Goal: Information Seeking & Learning: Learn about a topic

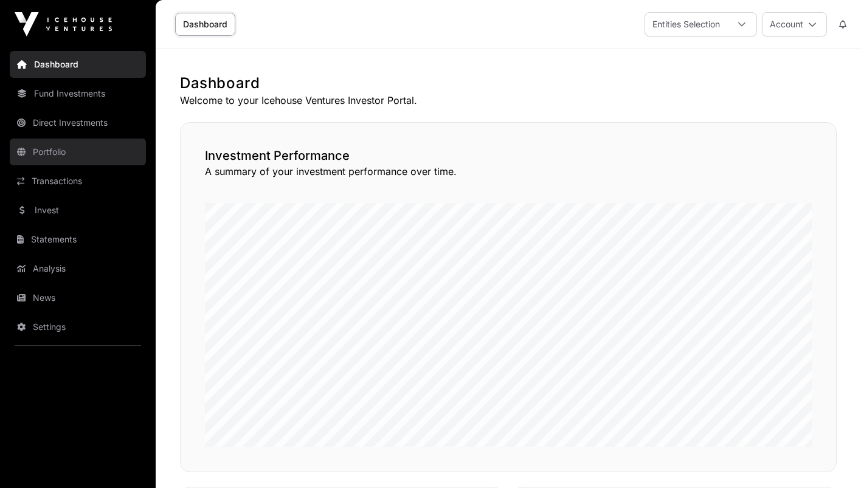
click at [73, 146] on link "Portfolio" at bounding box center [78, 152] width 136 height 27
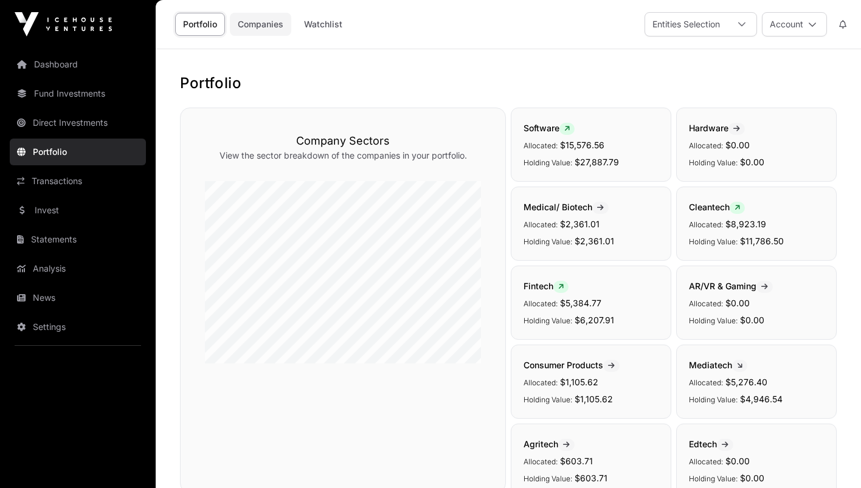
click at [267, 21] on link "Companies" at bounding box center [260, 24] width 61 height 23
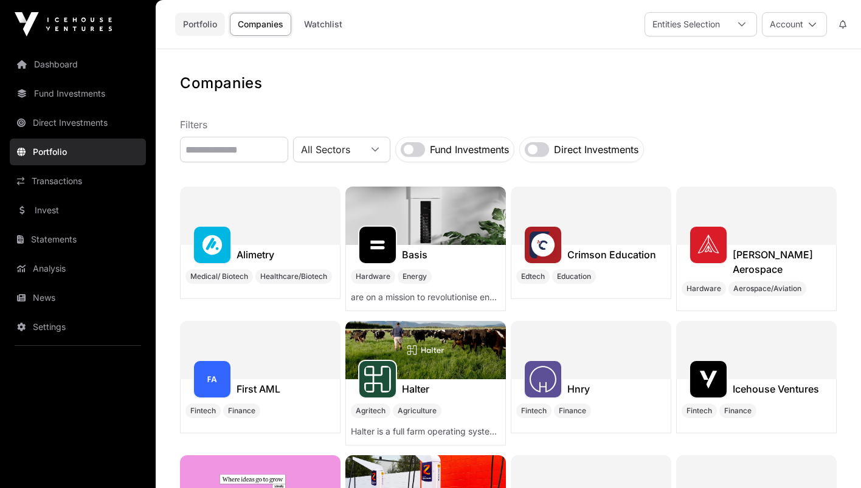
click at [205, 26] on link "Portfolio" at bounding box center [200, 24] width 50 height 23
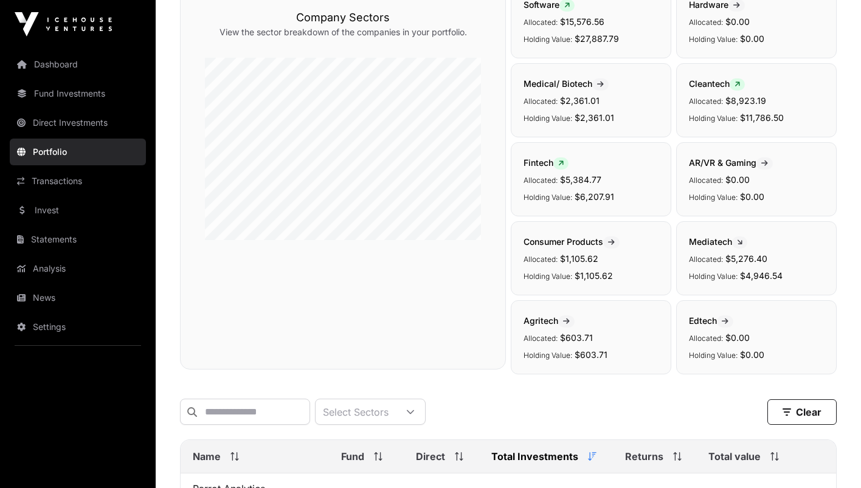
scroll to position [195, 0]
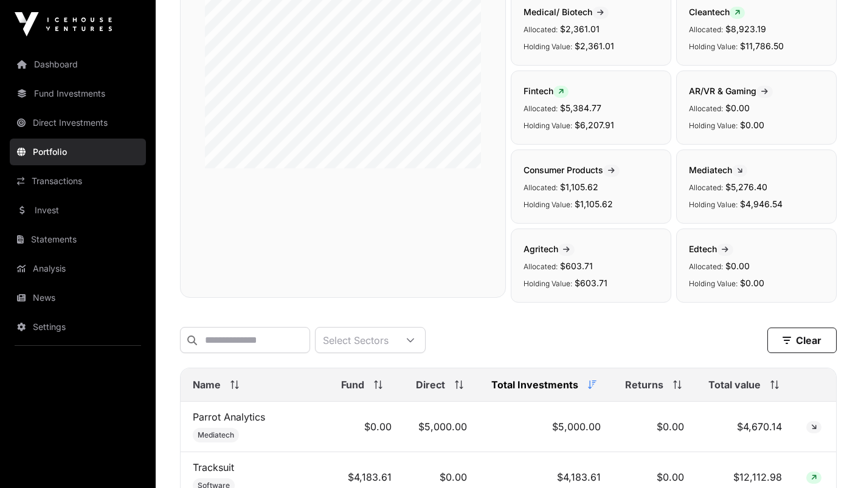
click at [768, 389] on span at bounding box center [771, 384] width 13 height 9
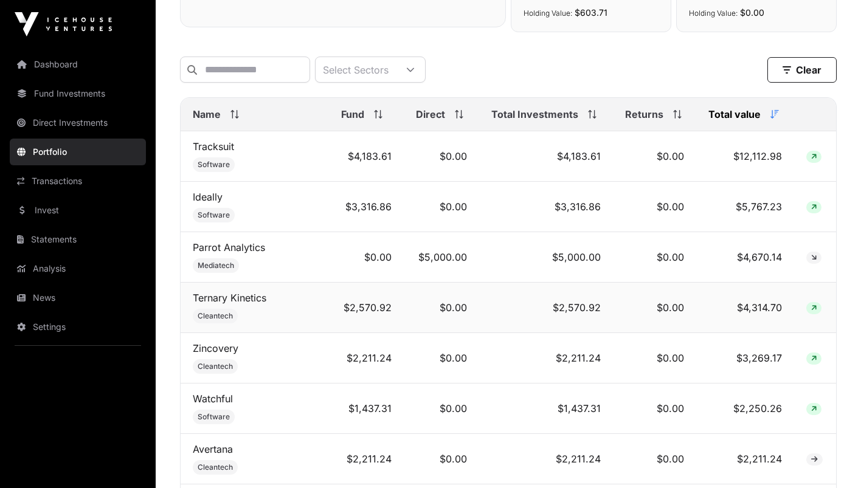
scroll to position [495, 0]
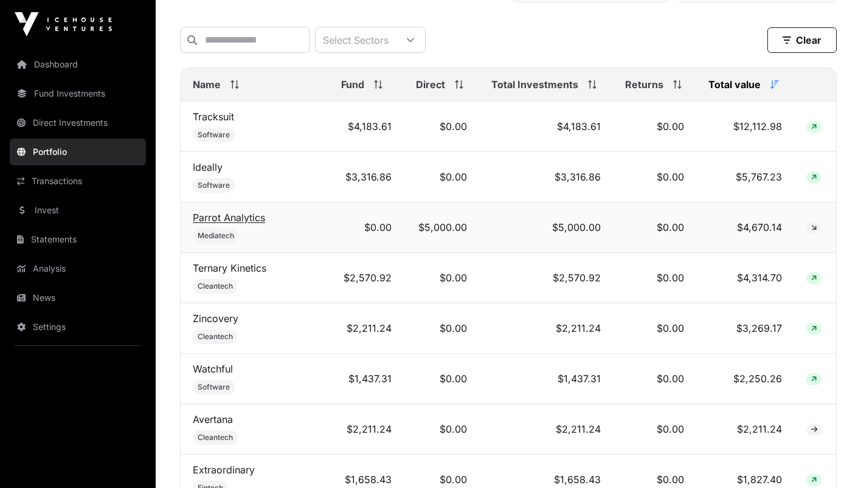
click at [241, 218] on link "Parrot Analytics" at bounding box center [229, 217] width 72 height 12
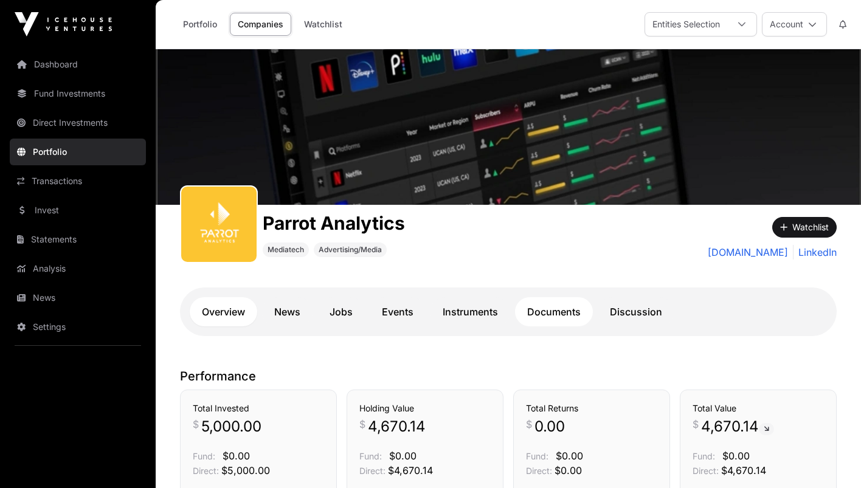
click at [561, 317] on link "Documents" at bounding box center [554, 311] width 78 height 29
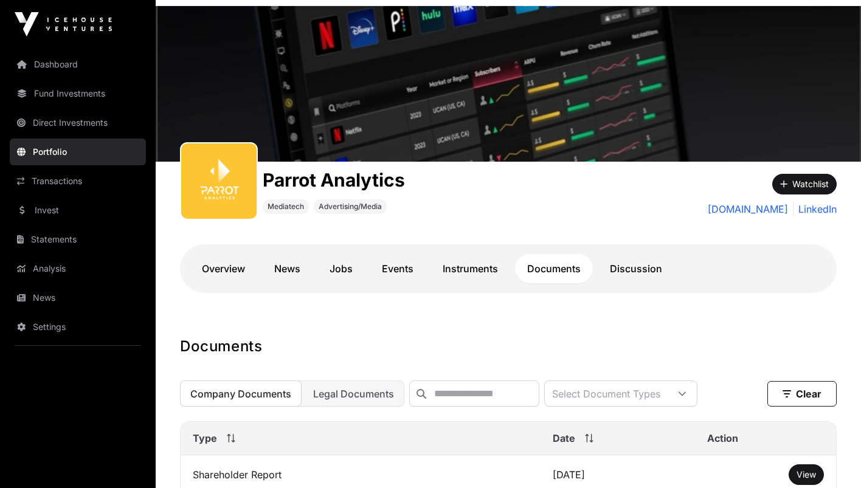
scroll to position [106, 0]
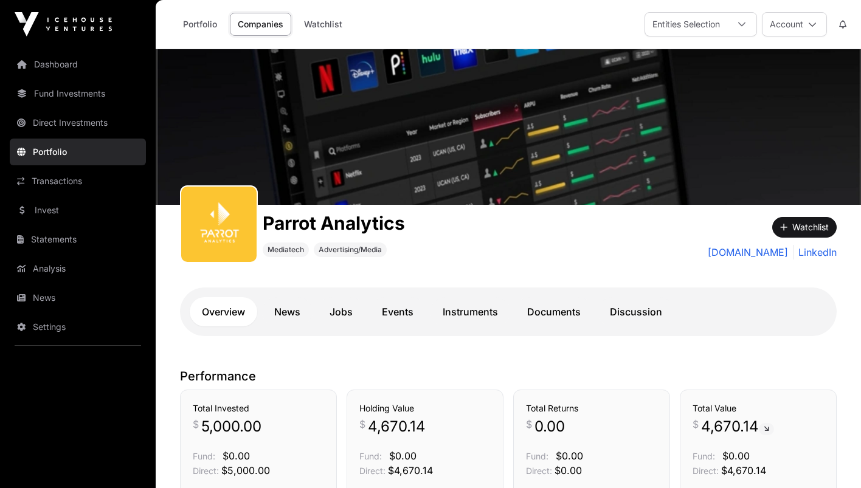
scroll to position [495, 0]
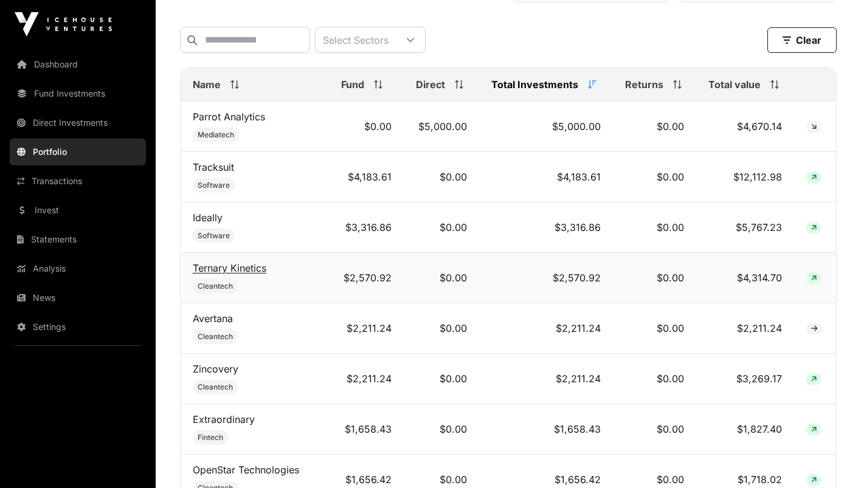
click at [249, 266] on link "Ternary Kinetics" at bounding box center [230, 268] width 74 height 12
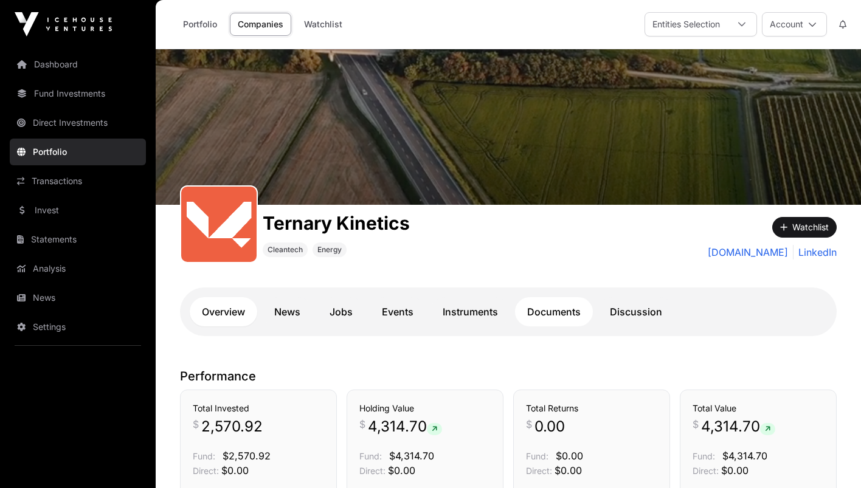
click at [544, 315] on link "Documents" at bounding box center [554, 311] width 78 height 29
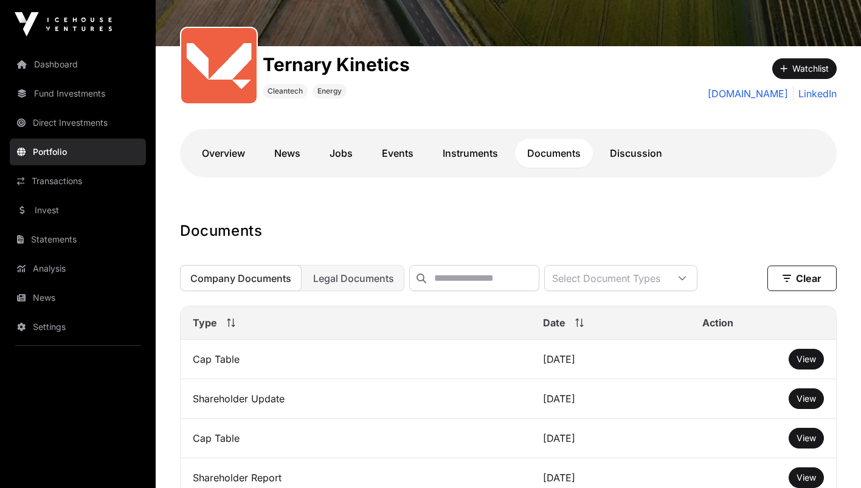
scroll to position [165, 0]
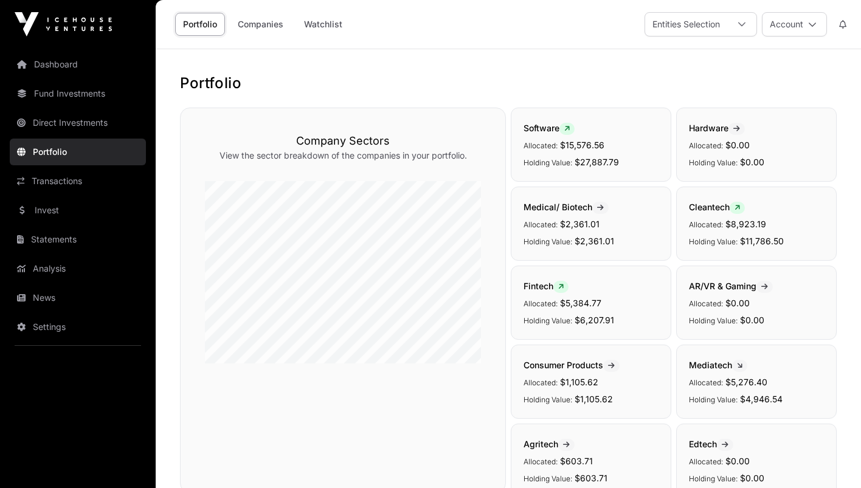
scroll to position [495, 0]
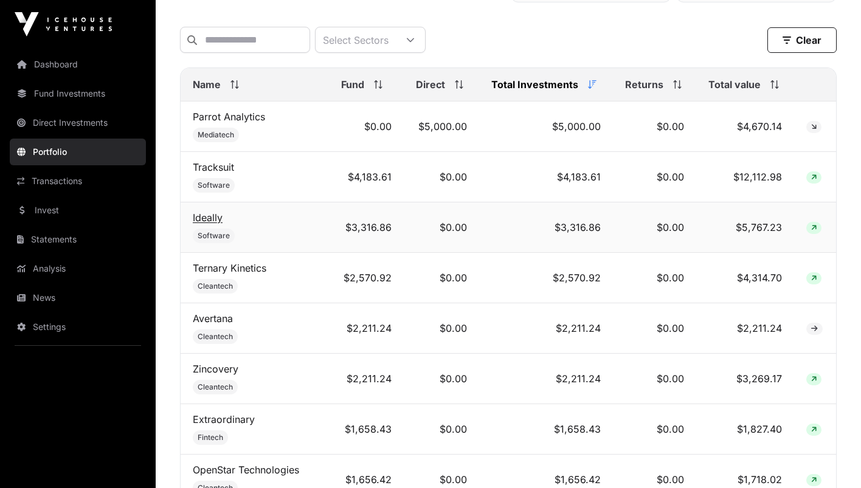
click at [213, 217] on link "Ideally" at bounding box center [208, 217] width 30 height 12
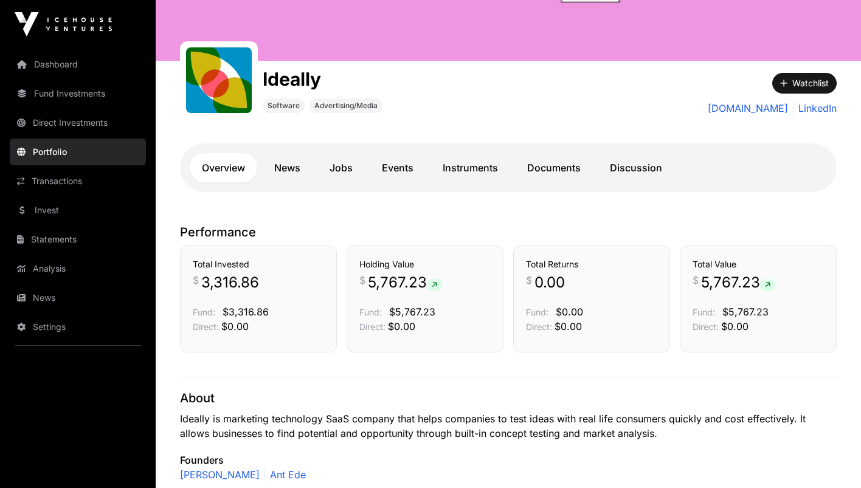
scroll to position [128, 0]
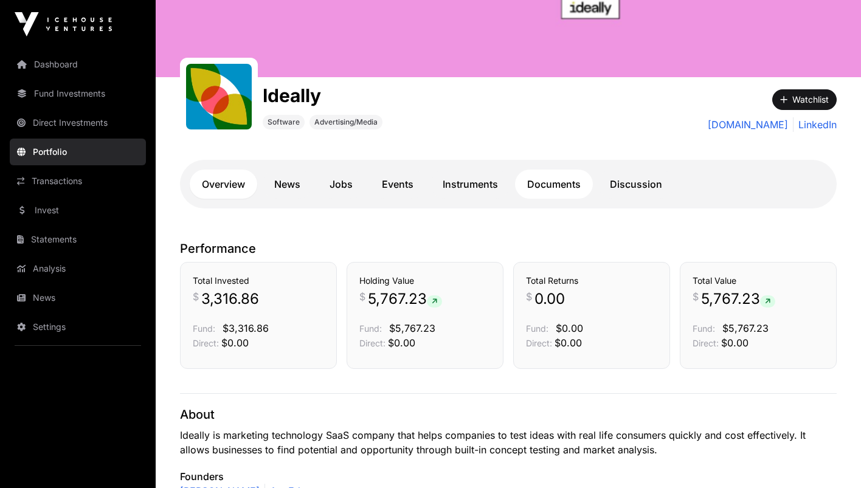
click at [537, 189] on link "Documents" at bounding box center [554, 184] width 78 height 29
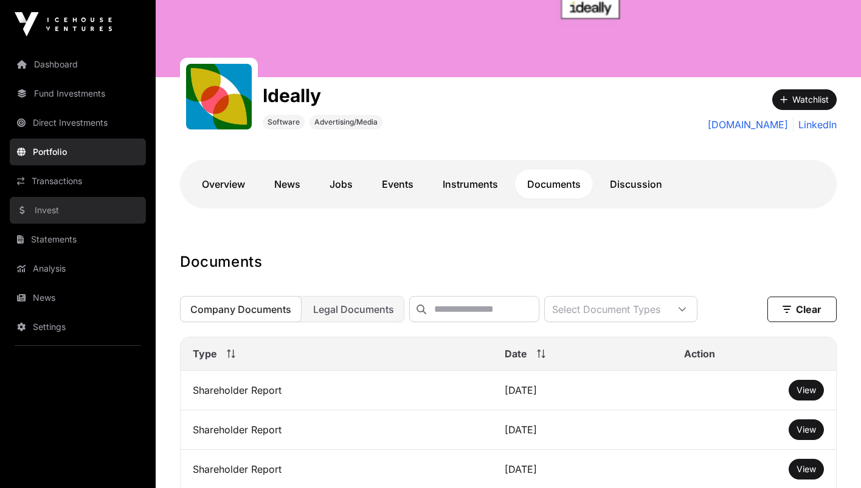
click at [52, 209] on link "Invest" at bounding box center [78, 210] width 136 height 27
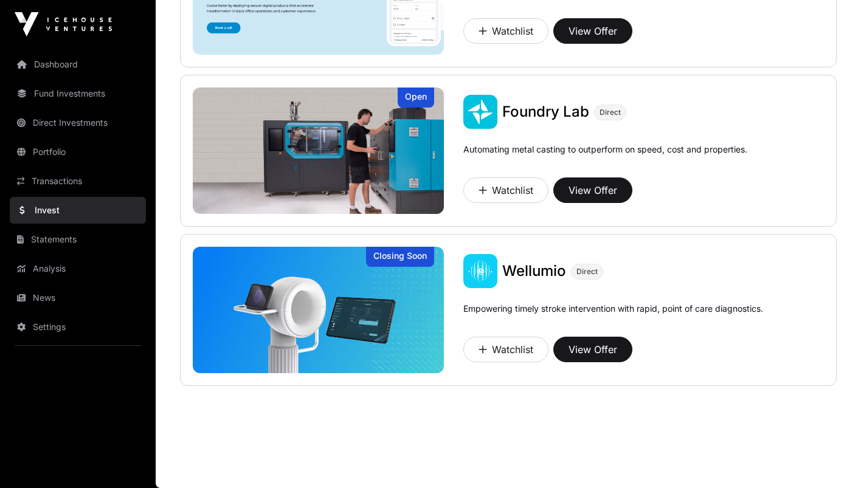
scroll to position [676, 0]
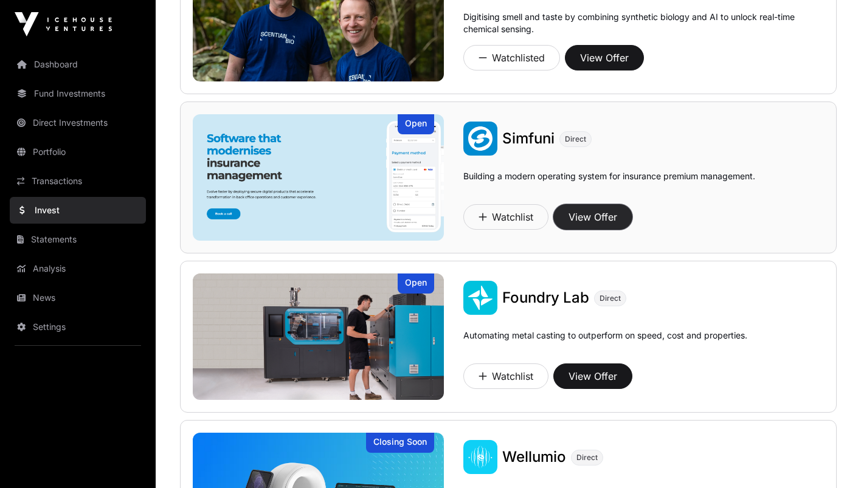
click at [586, 216] on button "View Offer" at bounding box center [592, 217] width 79 height 26
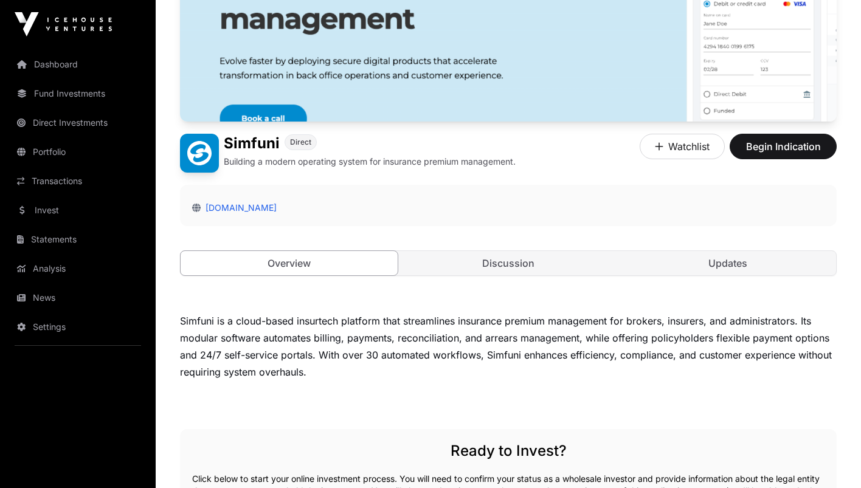
scroll to position [114, 0]
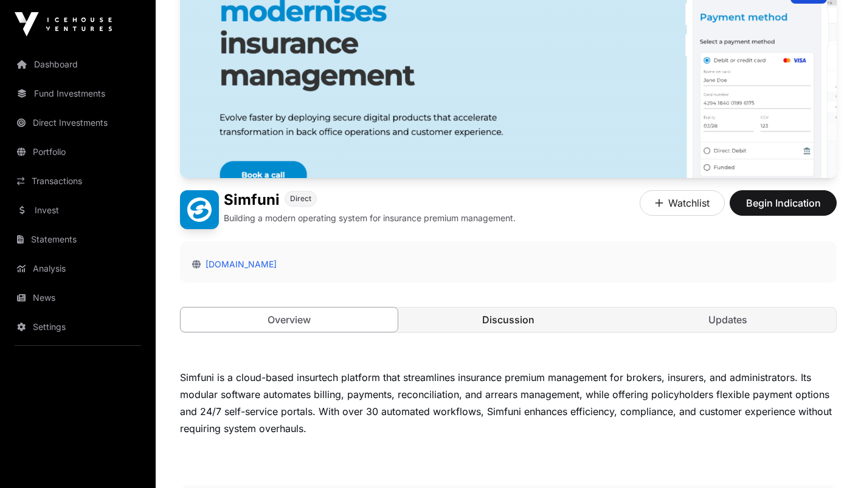
click at [506, 319] on link "Discussion" at bounding box center [508, 320] width 217 height 24
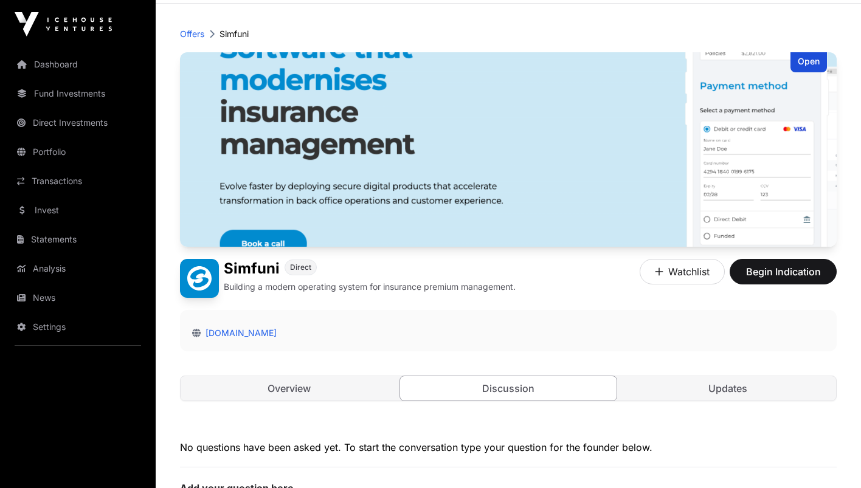
scroll to position [40, 0]
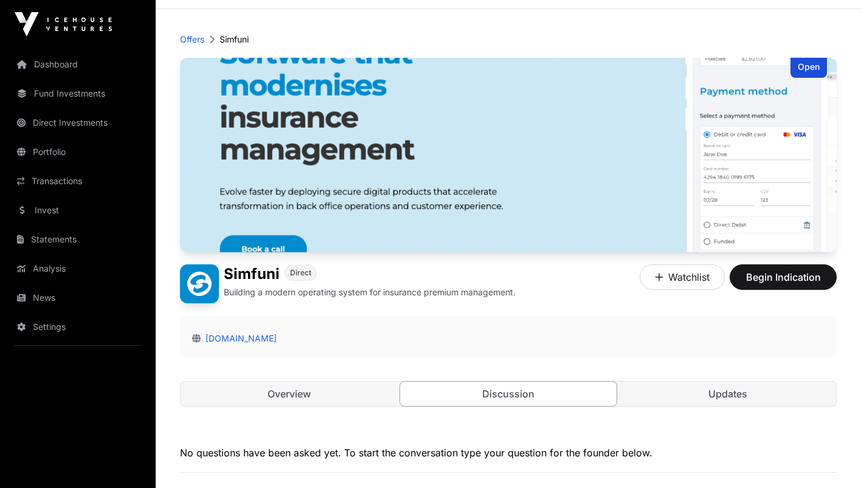
click at [800, 64] on div "Open" at bounding box center [808, 68] width 36 height 20
click at [805, 68] on div "Open" at bounding box center [808, 68] width 36 height 20
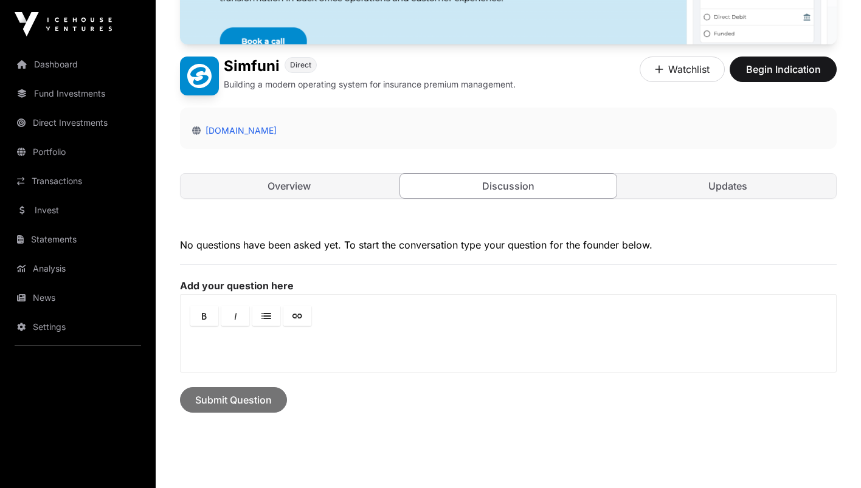
scroll to position [183, 0]
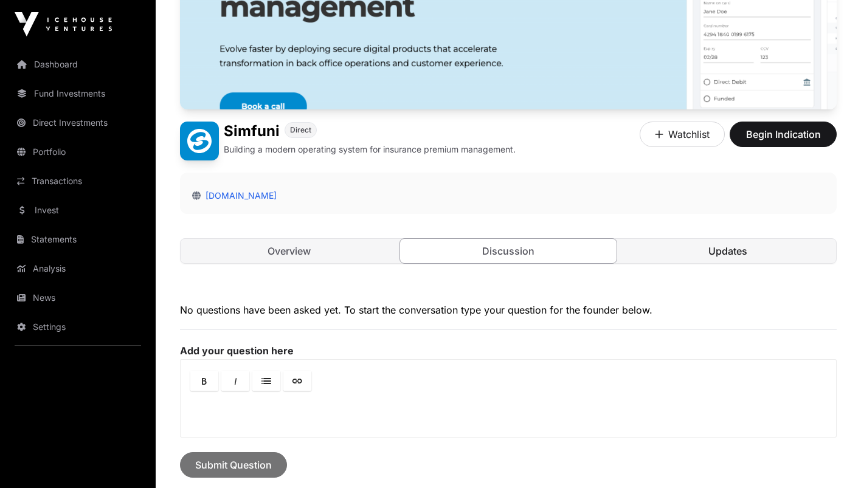
click at [675, 249] on link "Updates" at bounding box center [727, 251] width 217 height 24
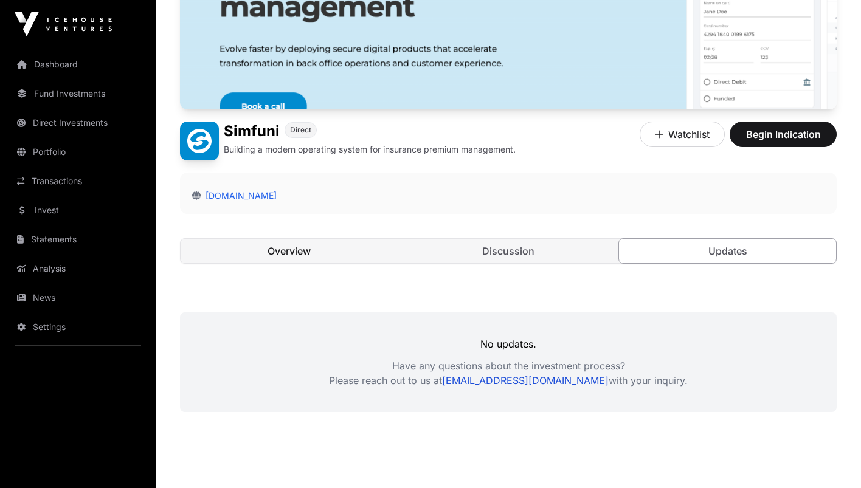
click at [333, 242] on link "Overview" at bounding box center [288, 251] width 217 height 24
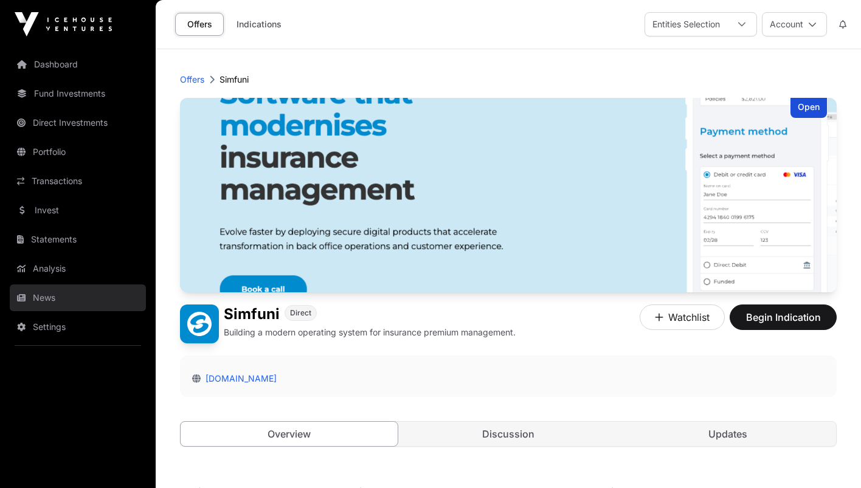
click at [47, 290] on link "News" at bounding box center [78, 297] width 136 height 27
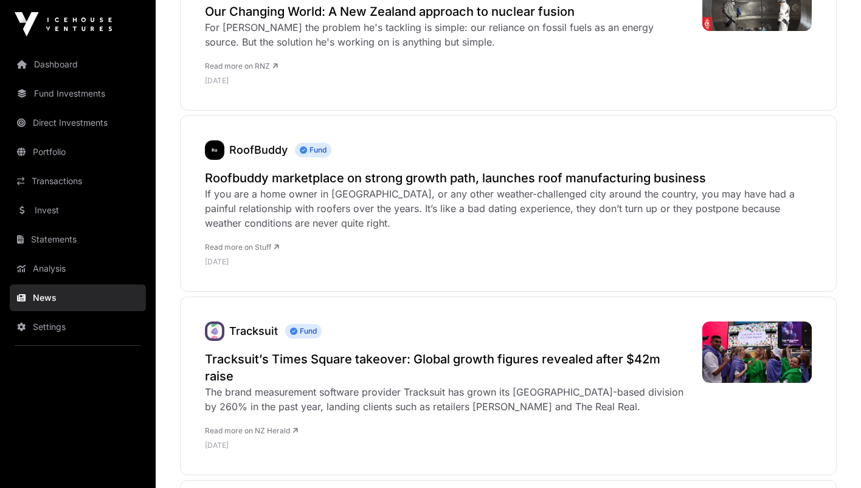
scroll to position [789, 0]
